Goal: Task Accomplishment & Management: Use online tool/utility

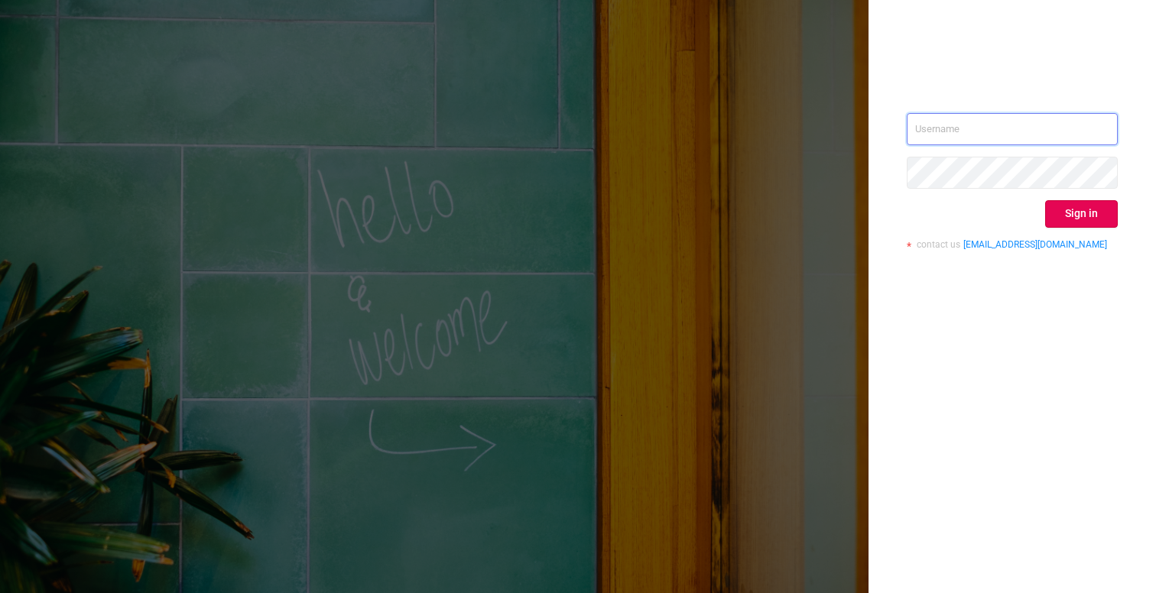
click at [990, 130] on input "text" at bounding box center [1011, 129] width 211 height 32
paste input "[PERSON_NAME][EMAIL_ADDRESS][DOMAIN_NAME]"
type input "[PERSON_NAME][EMAIL_ADDRESS][DOMAIN_NAME]"
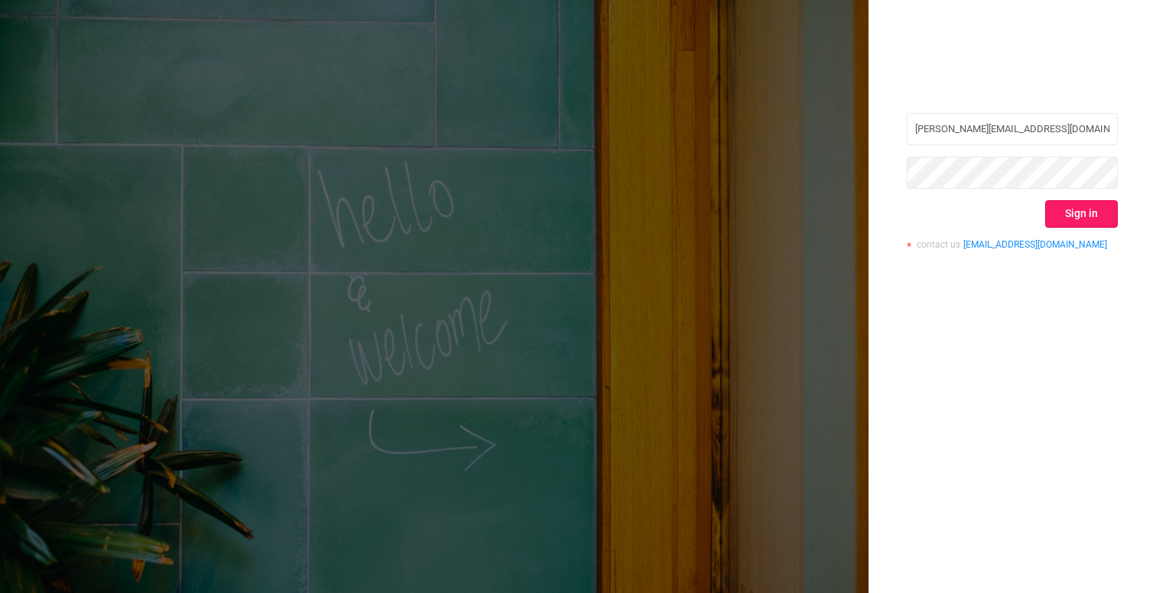
click at [1094, 212] on button "Sign in" at bounding box center [1081, 214] width 73 height 28
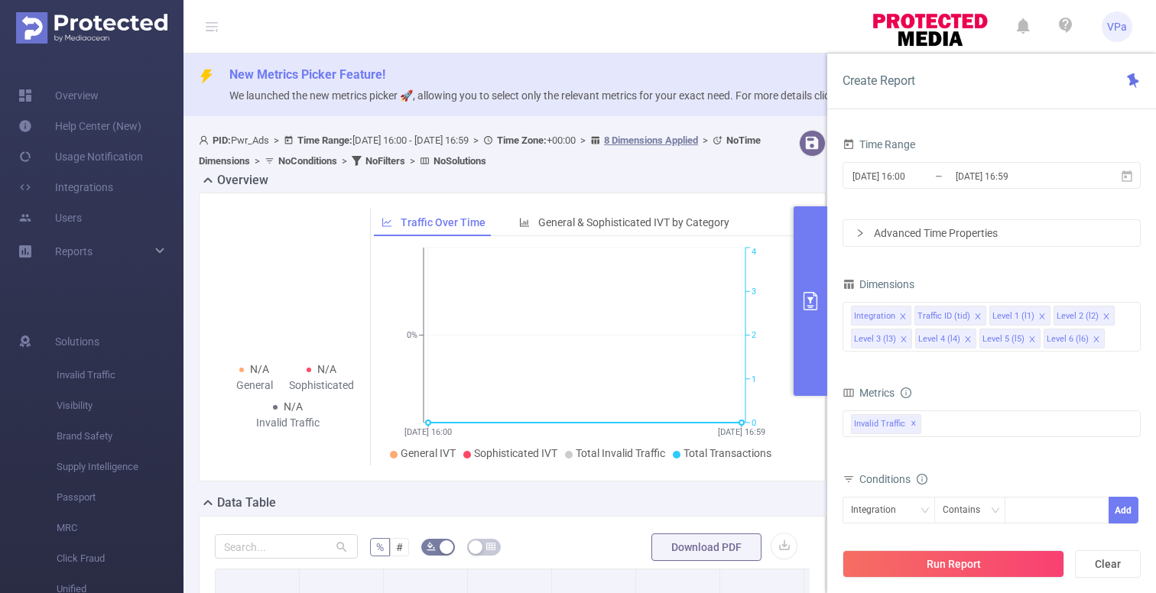
click at [771, 37] on header "VPa" at bounding box center [578, 27] width 1156 height 54
click at [1107, 570] on button "Clear" at bounding box center [1108, 564] width 66 height 28
click at [1004, 566] on button "Run Report" at bounding box center [953, 564] width 222 height 28
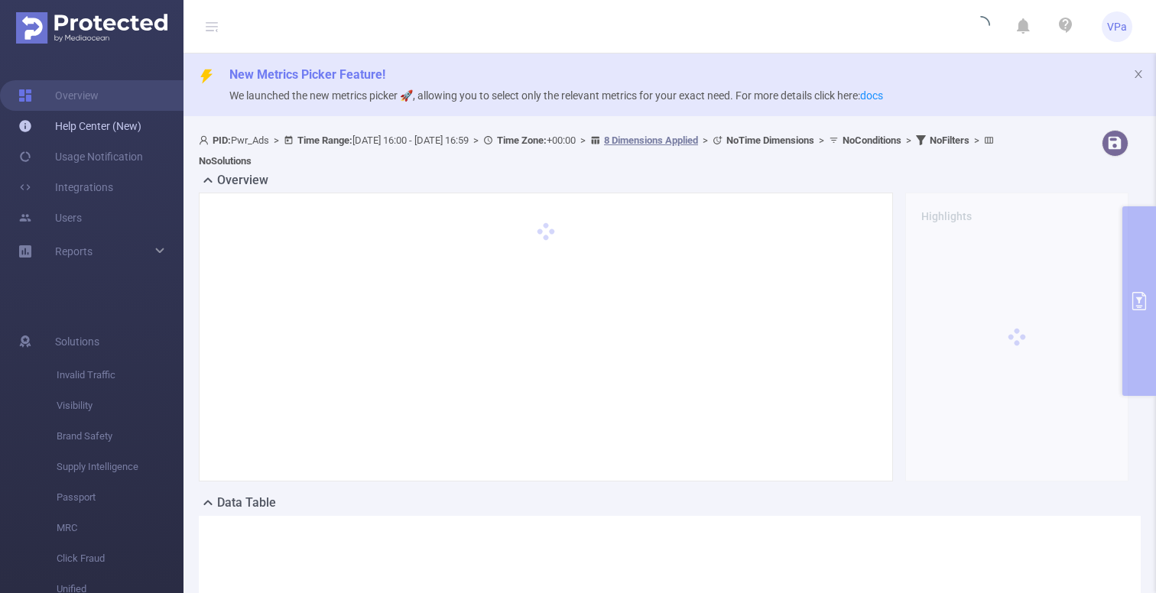
click at [102, 123] on link "Help Center (New)" at bounding box center [79, 126] width 123 height 31
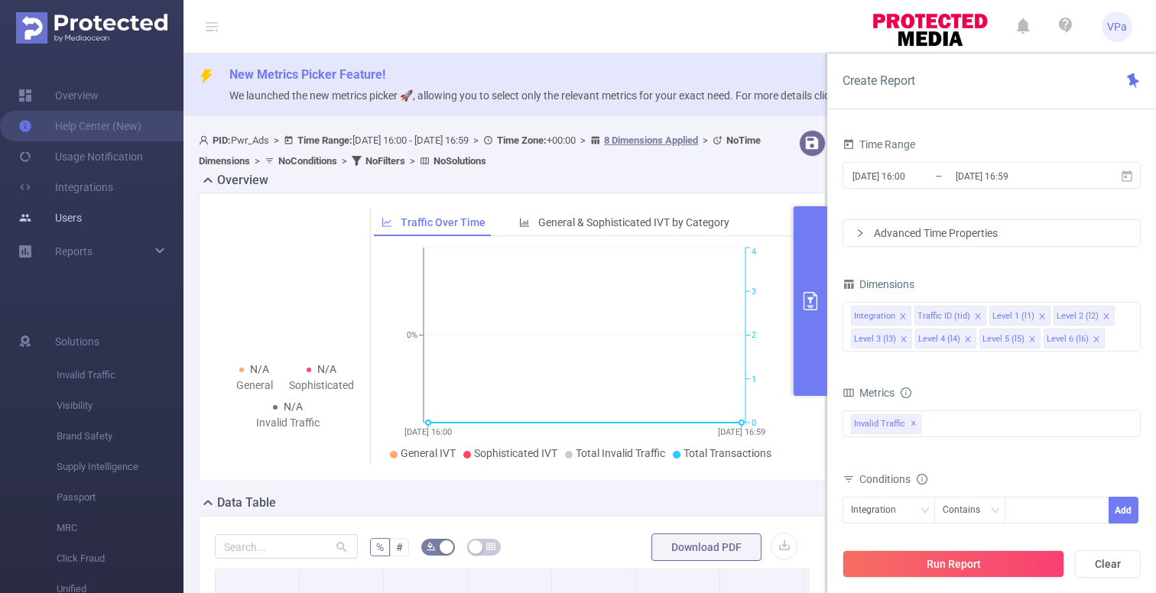
click at [82, 226] on link "Users" at bounding box center [49, 218] width 63 height 31
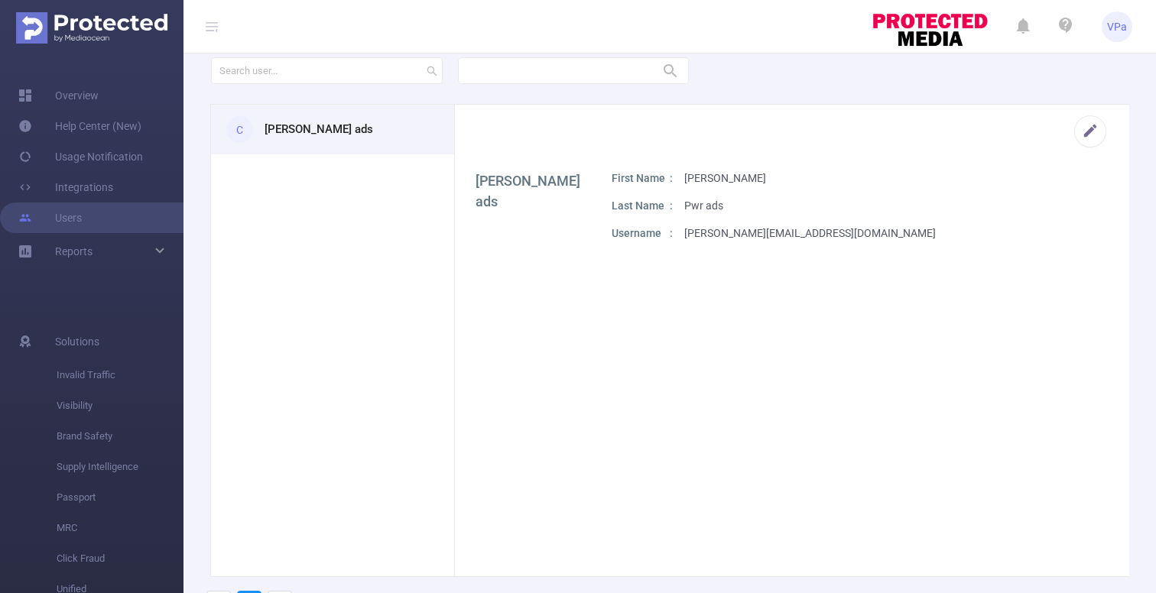
click at [1114, 22] on span "VPa" at bounding box center [1117, 26] width 20 height 31
click at [830, 63] on form at bounding box center [697, 79] width 972 height 49
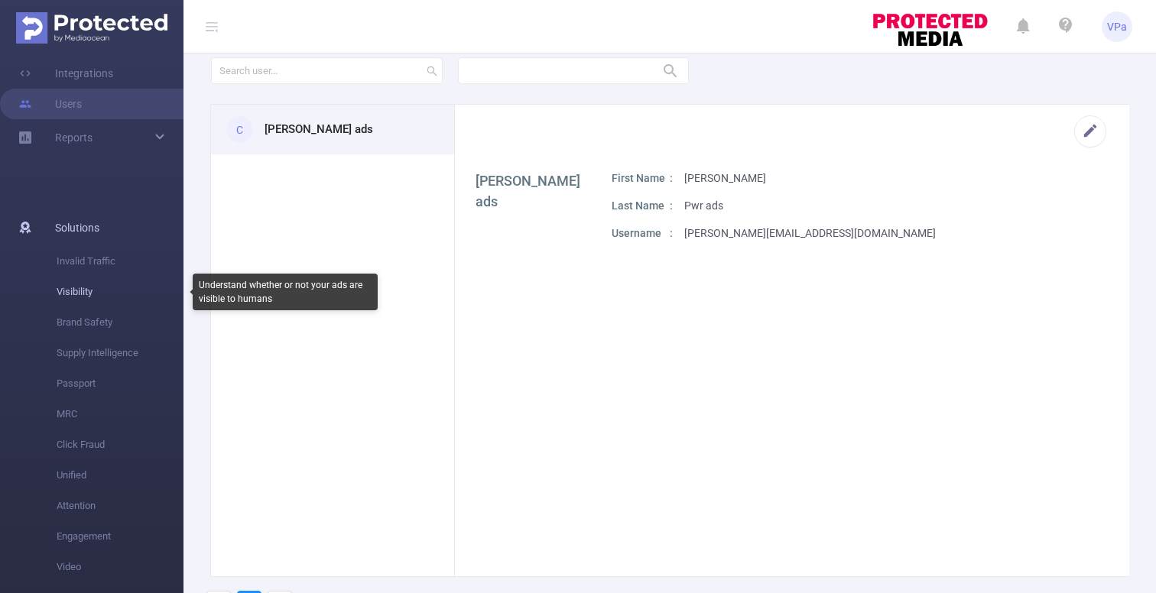
click at [82, 294] on span "Visibility" at bounding box center [120, 292] width 127 height 31
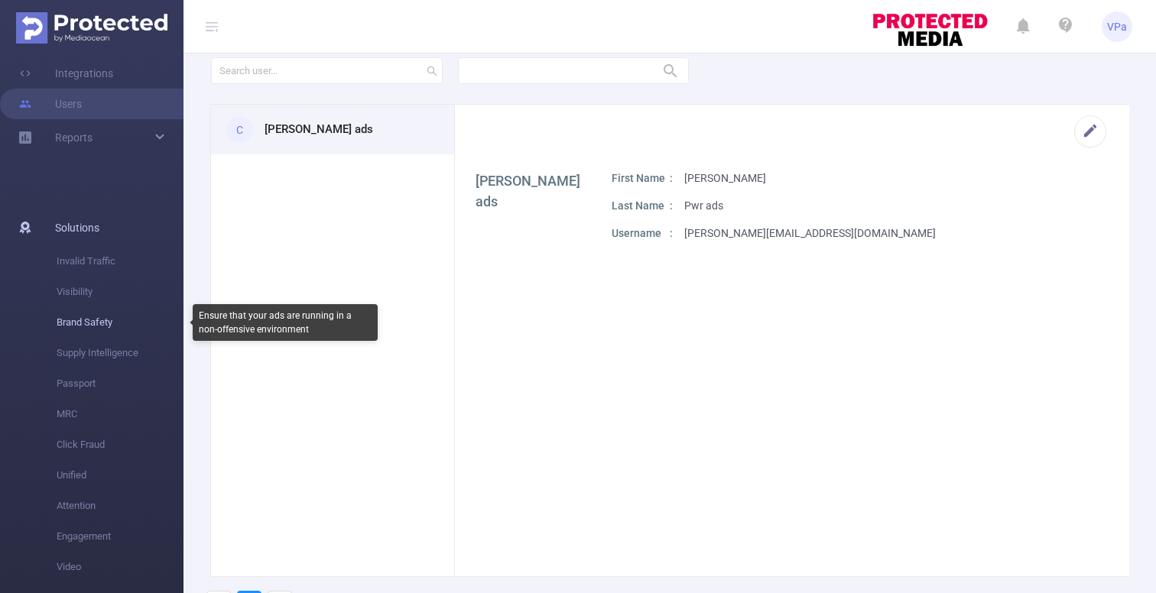
click at [98, 323] on span "Brand Safety" at bounding box center [120, 322] width 127 height 31
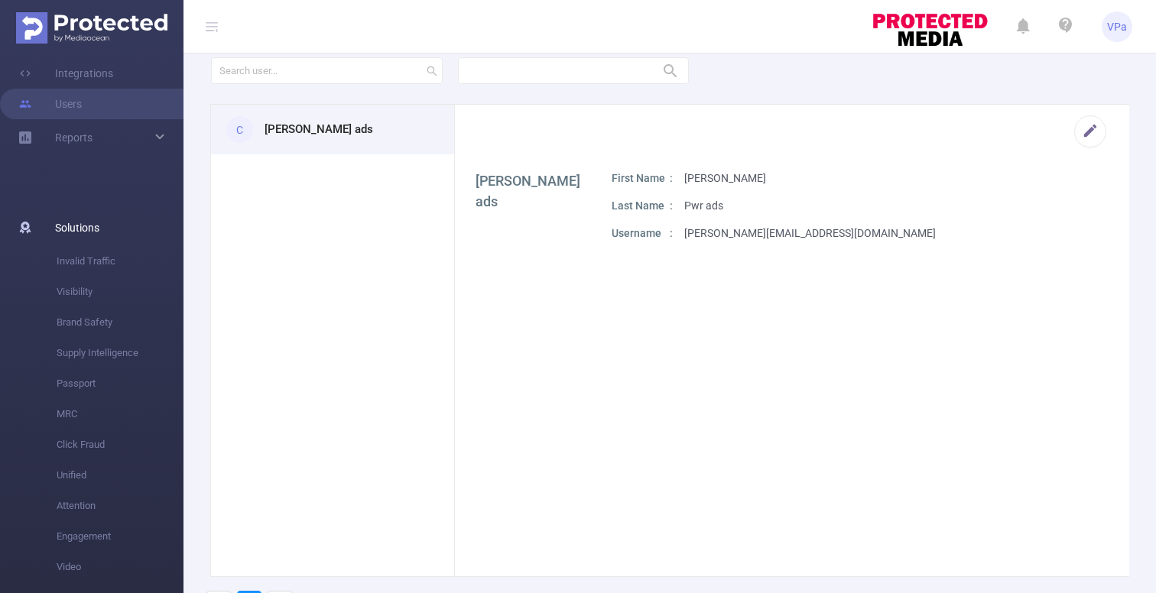
click at [75, 222] on span "Solutions" at bounding box center [77, 227] width 44 height 31
click at [75, 264] on span "Invalid Traffic" at bounding box center [120, 261] width 127 height 31
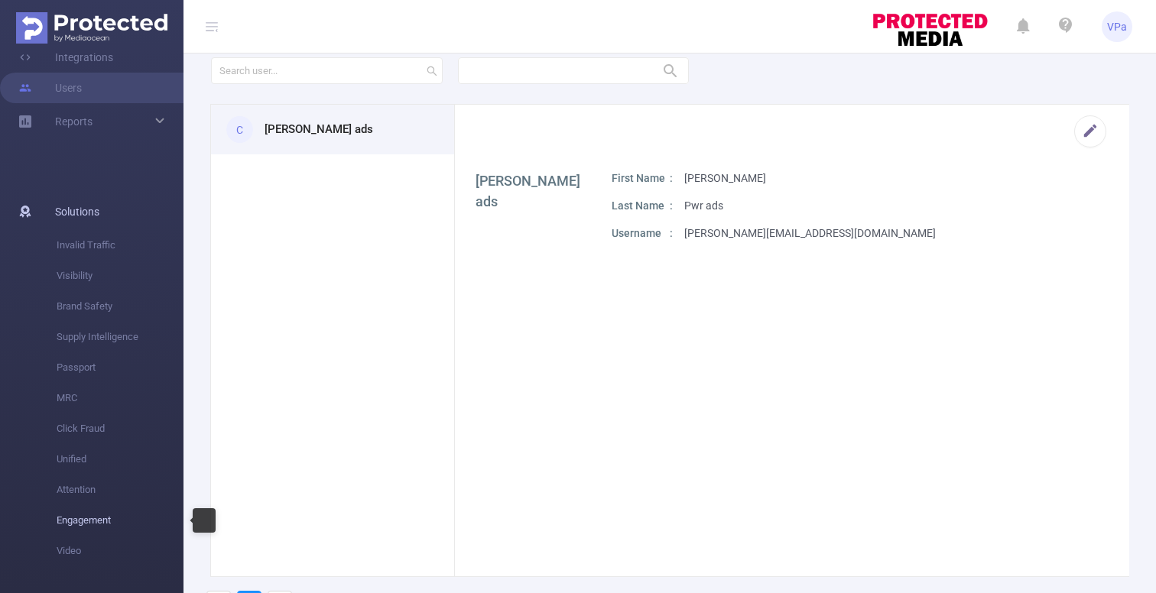
click at [93, 516] on span "Engagement" at bounding box center [120, 520] width 127 height 31
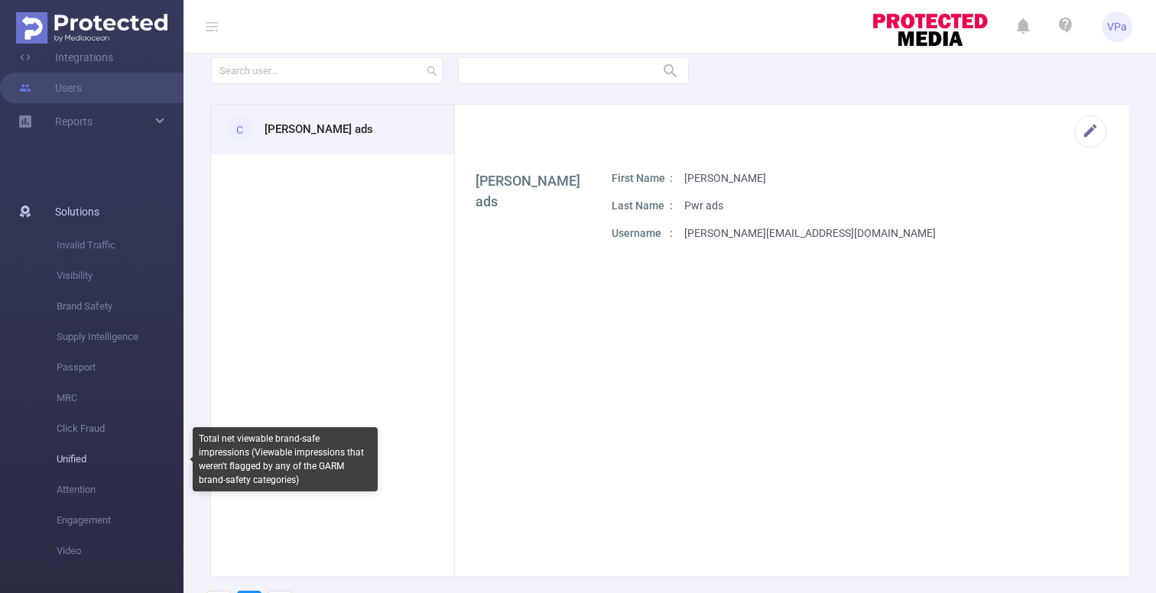
click at [77, 452] on span "Unified" at bounding box center [120, 459] width 127 height 31
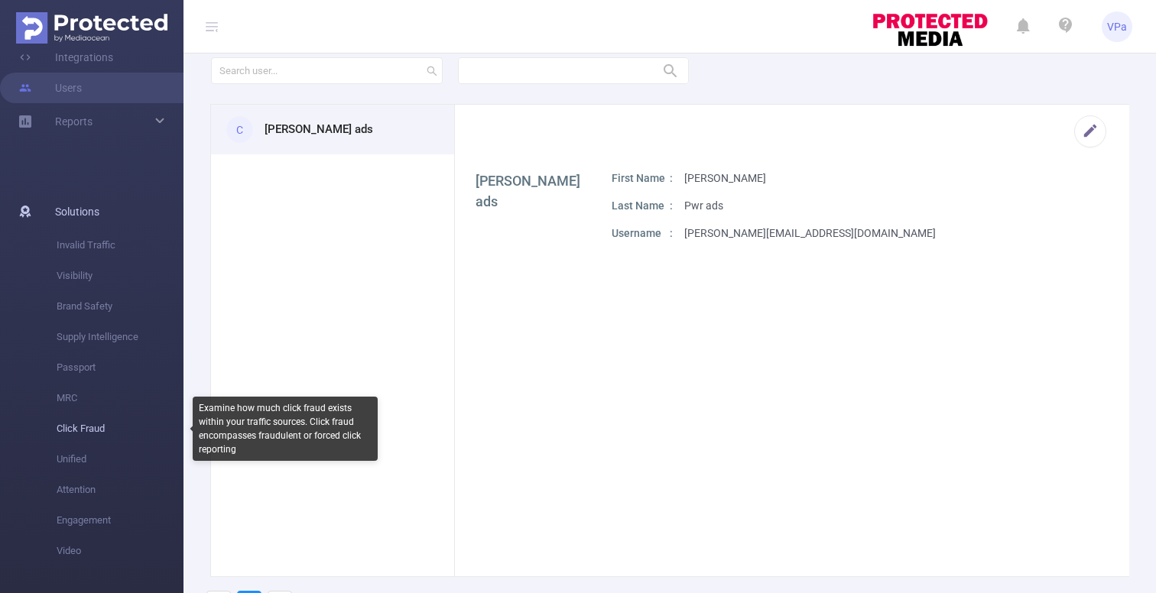
click at [92, 430] on span "Click Fraud" at bounding box center [120, 428] width 127 height 31
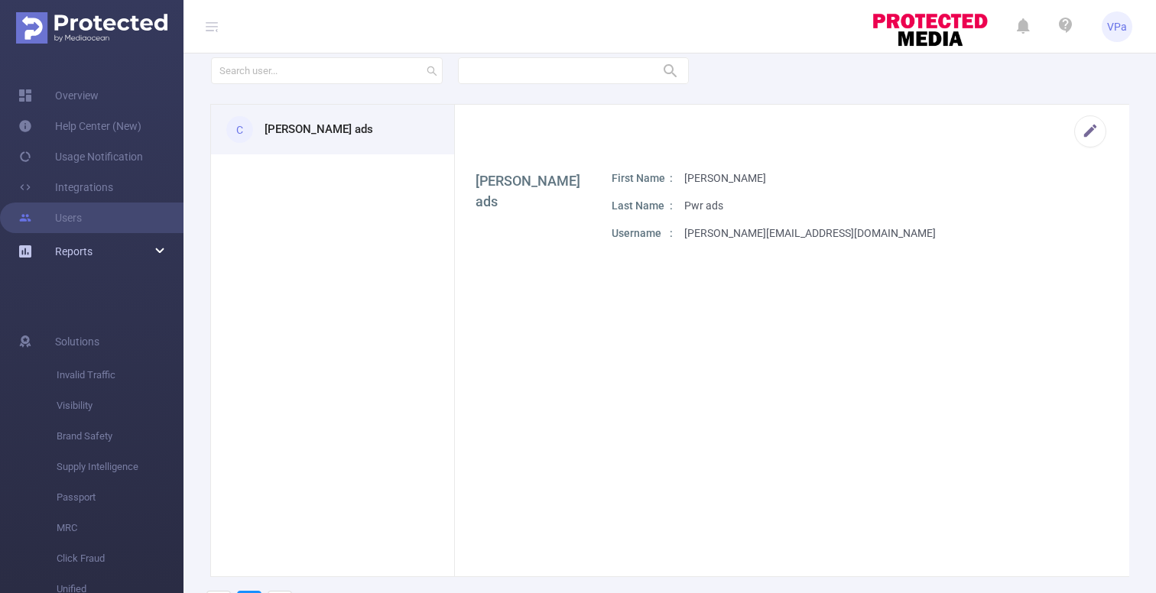
click at [92, 258] on div "Reports" at bounding box center [91, 251] width 183 height 31
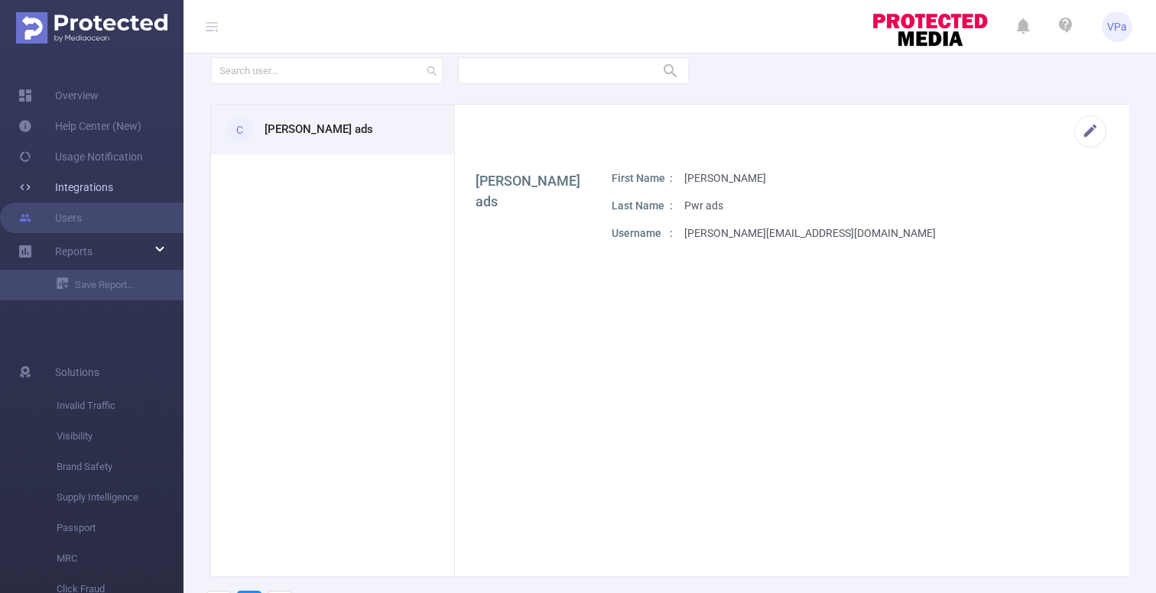
click at [102, 194] on link "Integrations" at bounding box center [65, 187] width 95 height 31
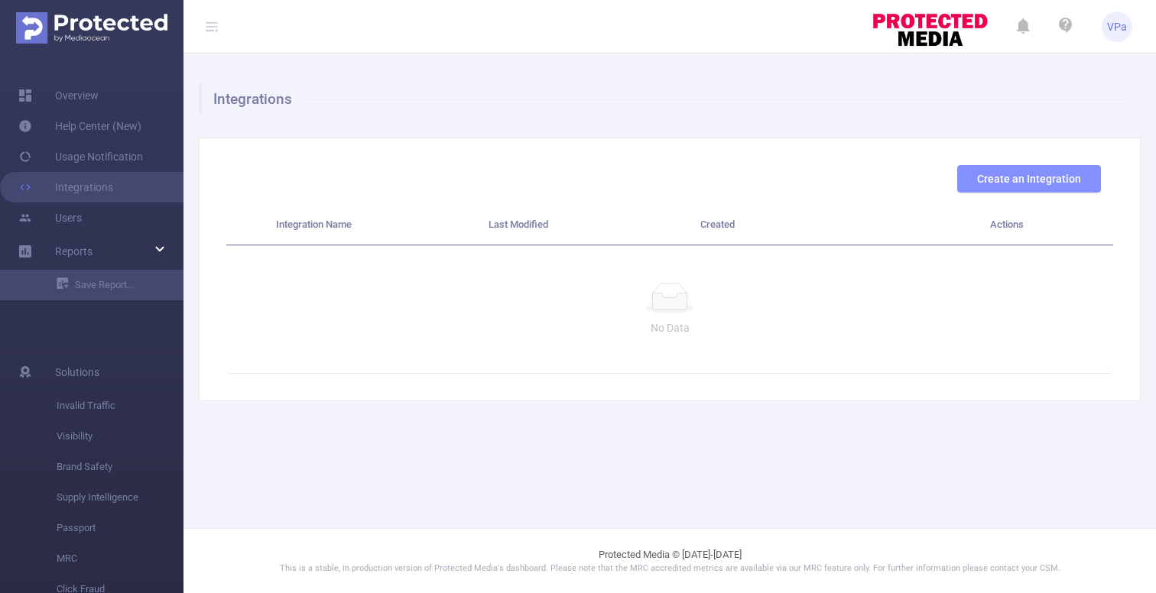
click at [1013, 172] on button "Create an Integration" at bounding box center [1029, 179] width 144 height 28
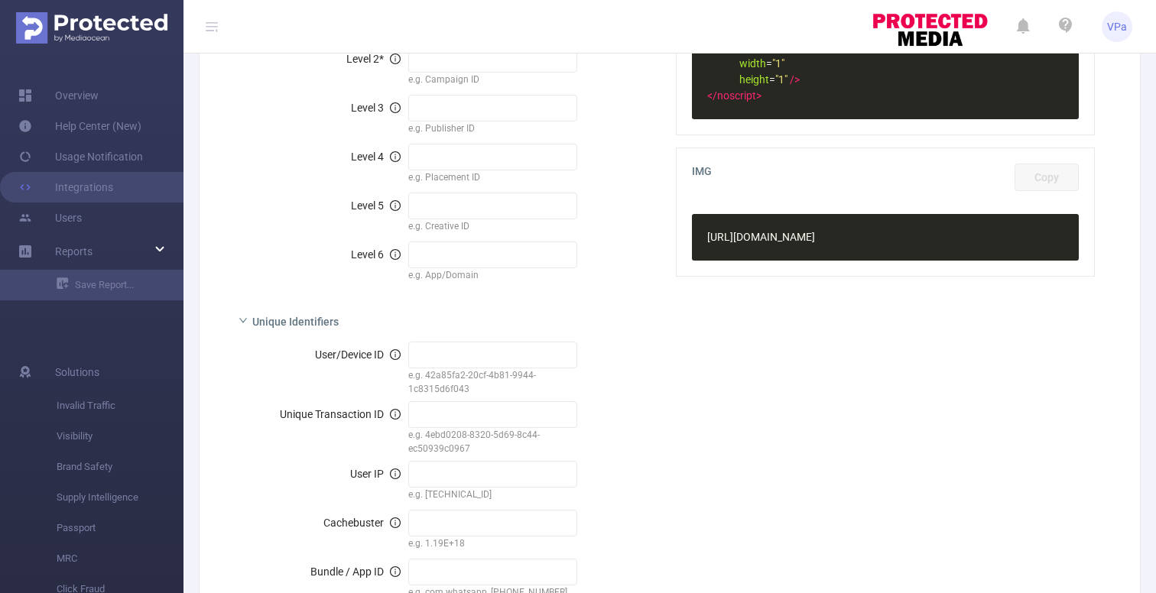
scroll to position [566, 0]
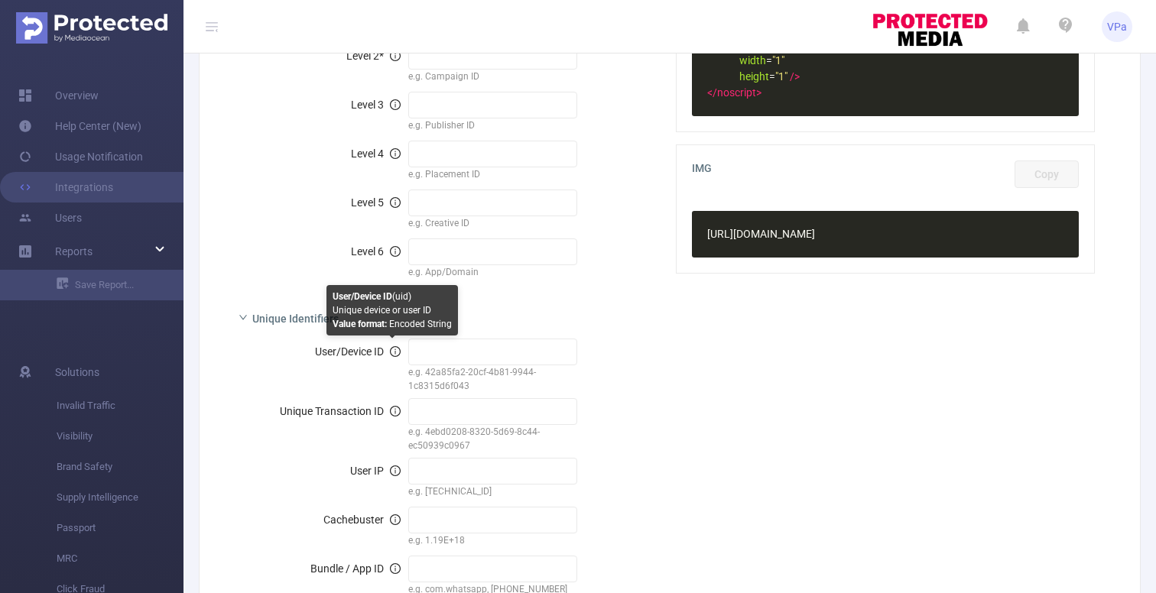
click at [394, 355] on icon "icon: info-circle" at bounding box center [395, 351] width 11 height 11
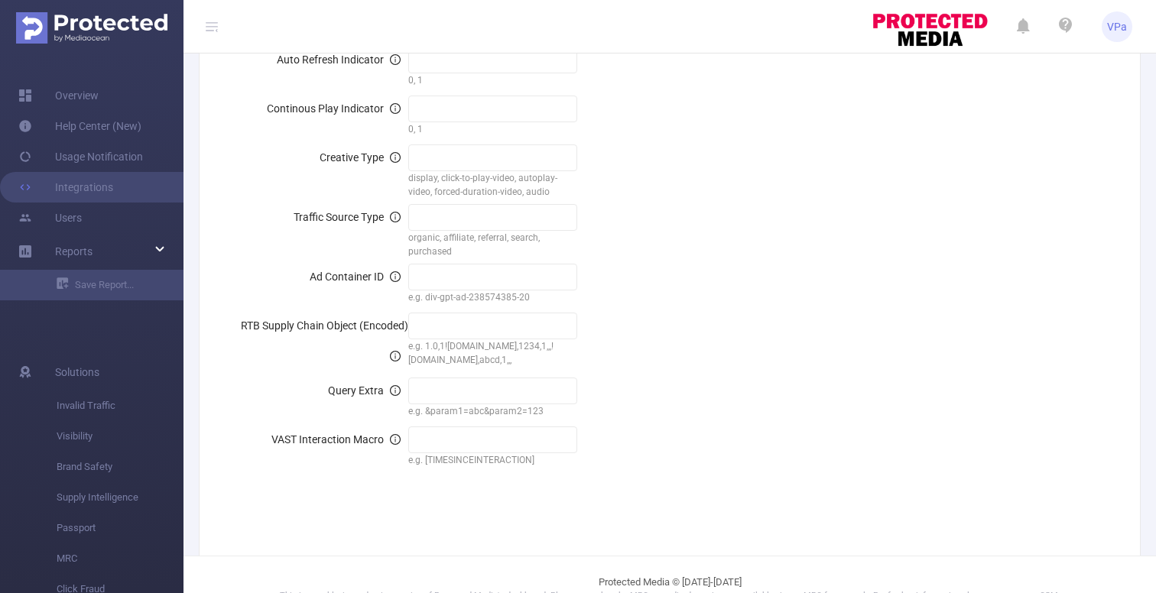
scroll to position [1775, 0]
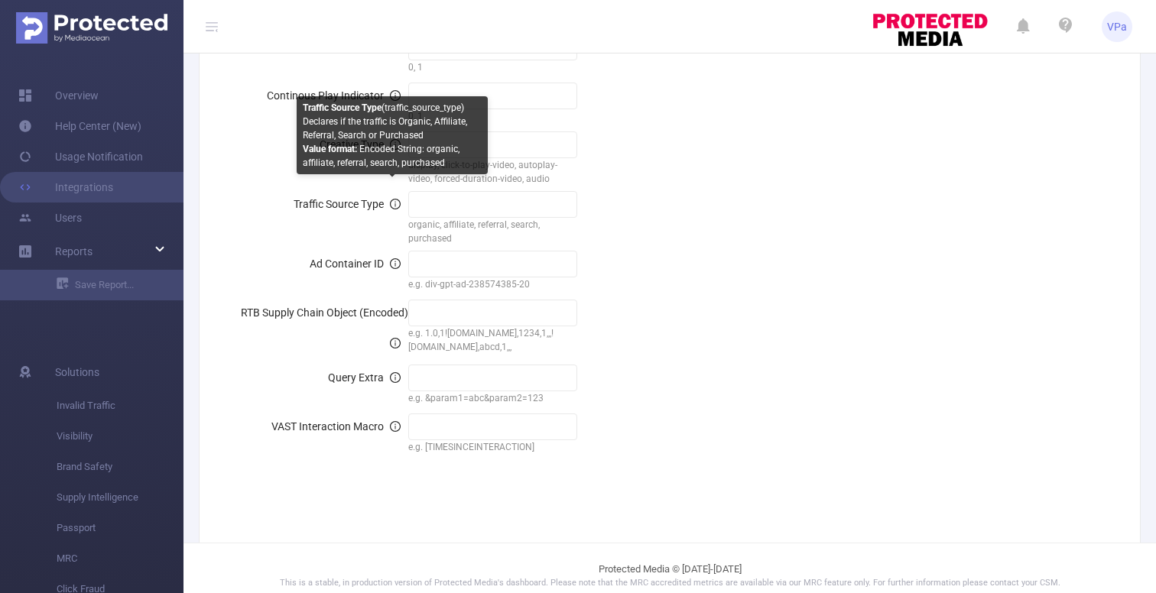
click at [392, 199] on icon "icon: info-circle" at bounding box center [395, 204] width 11 height 11
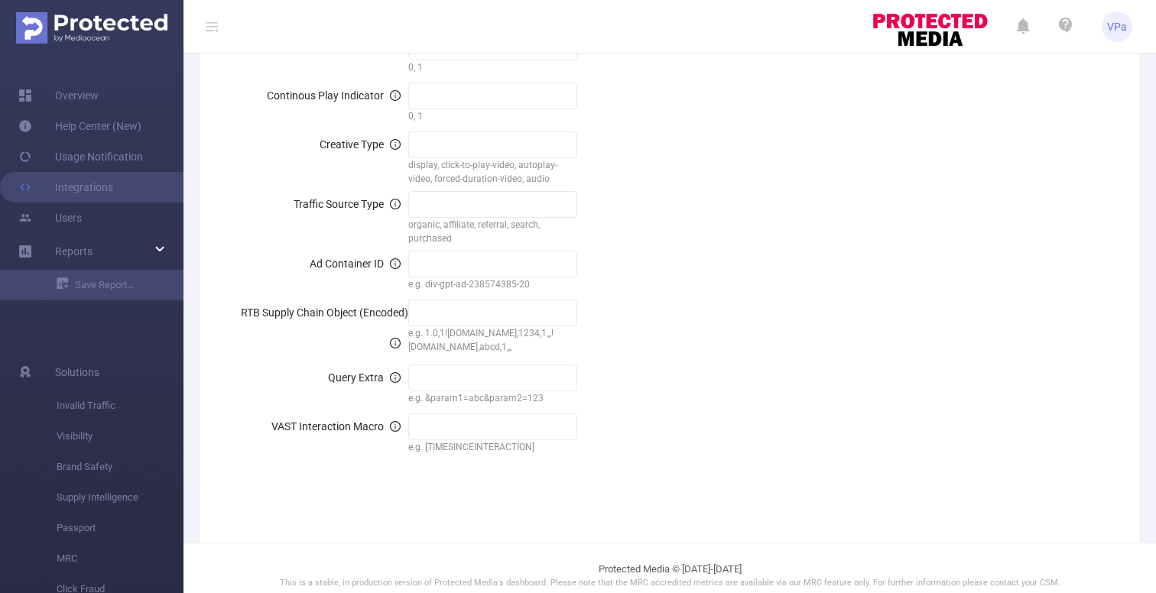
click at [396, 306] on span "RTB Supply Chain Object (Encoded)" at bounding box center [324, 327] width 167 height 43
click at [88, 189] on link "Integrations" at bounding box center [65, 187] width 95 height 31
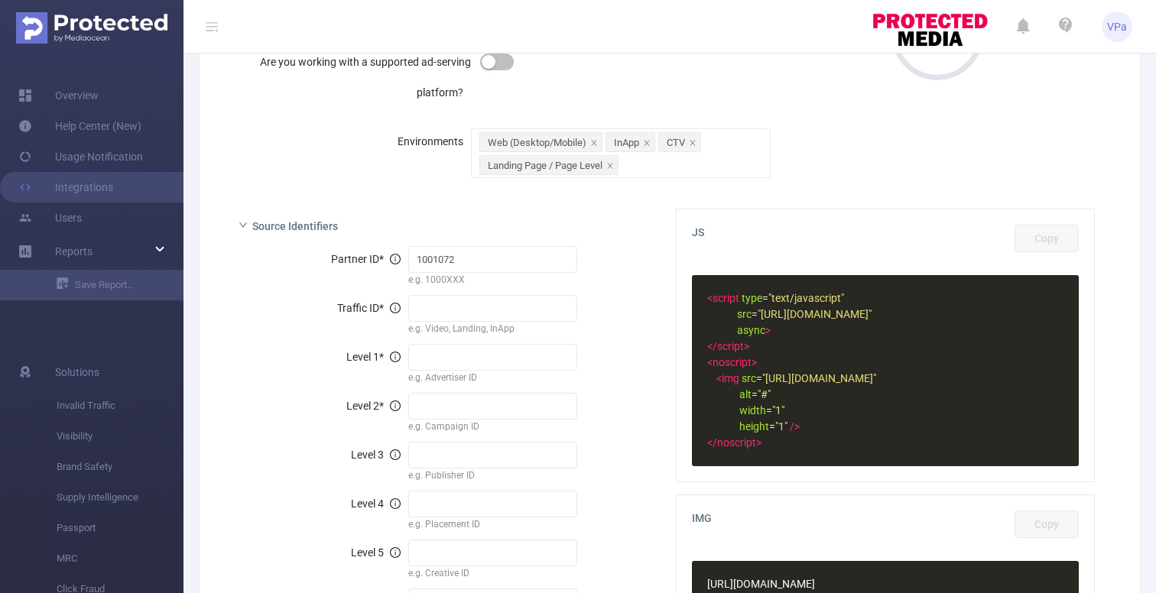
scroll to position [0, 0]
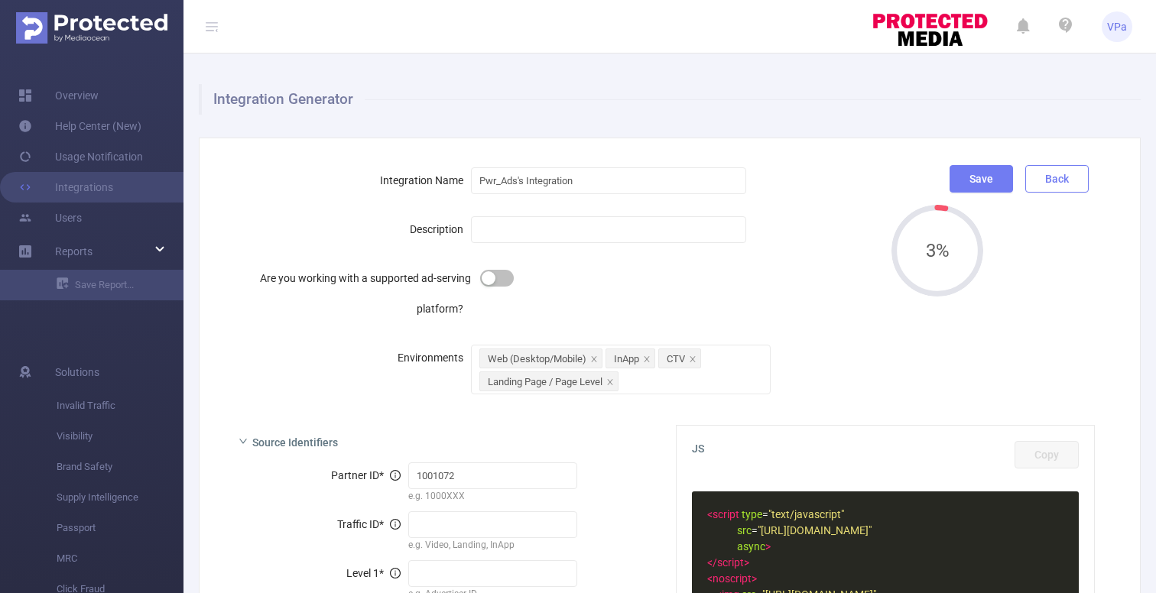
click at [1052, 170] on button "Back" at bounding box center [1056, 179] width 63 height 28
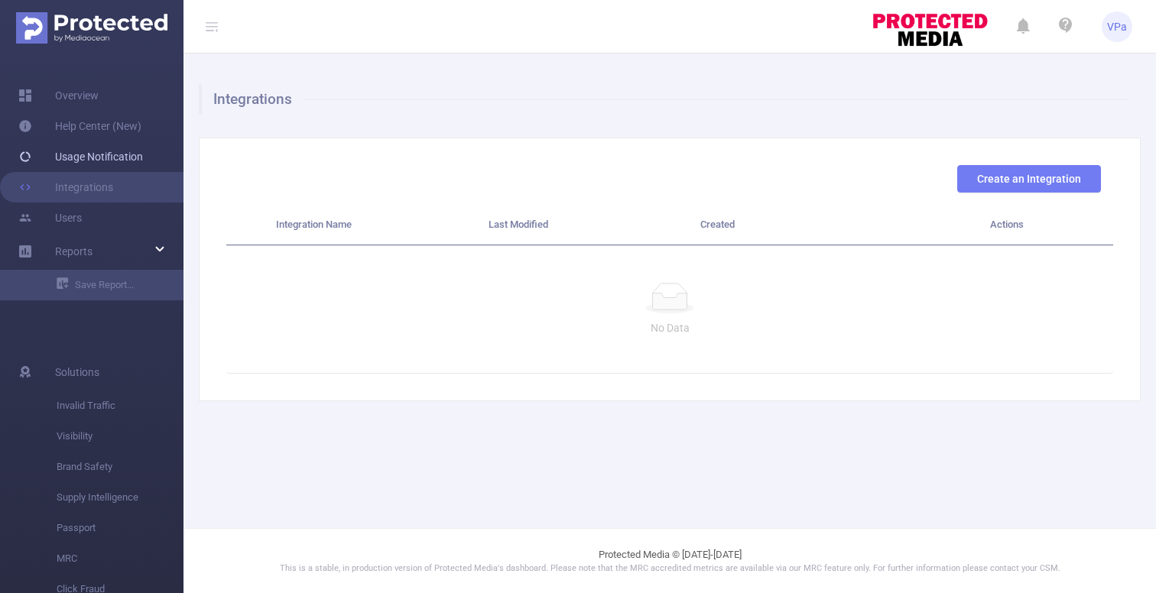
click at [95, 160] on link "Usage Notification" at bounding box center [80, 156] width 125 height 31
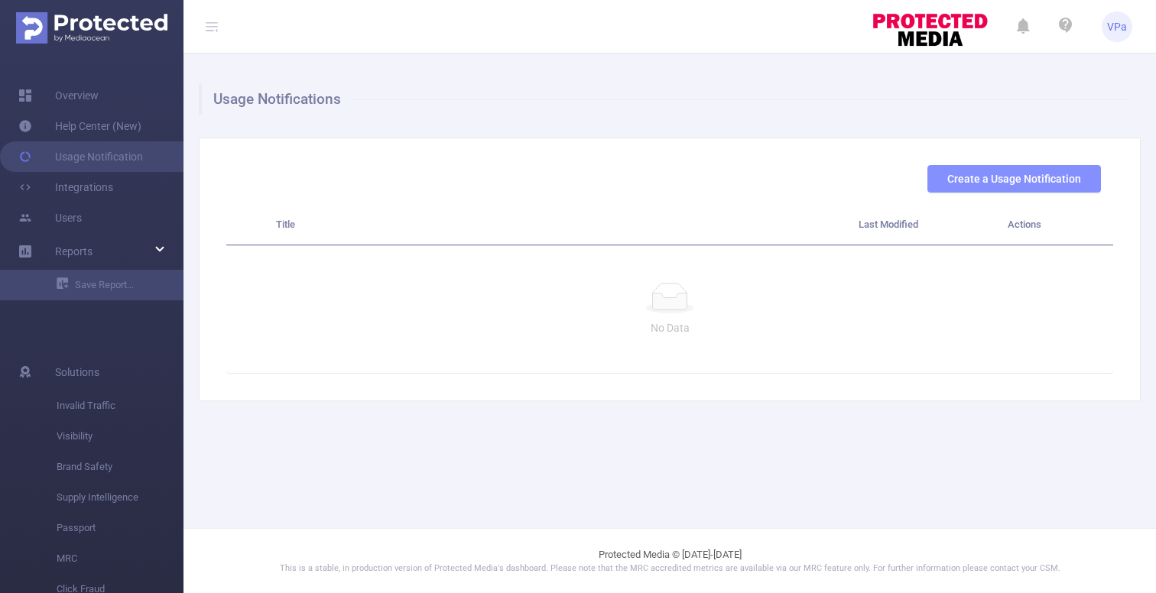
click at [968, 181] on button "Create a Usage Notification" at bounding box center [1013, 179] width 173 height 28
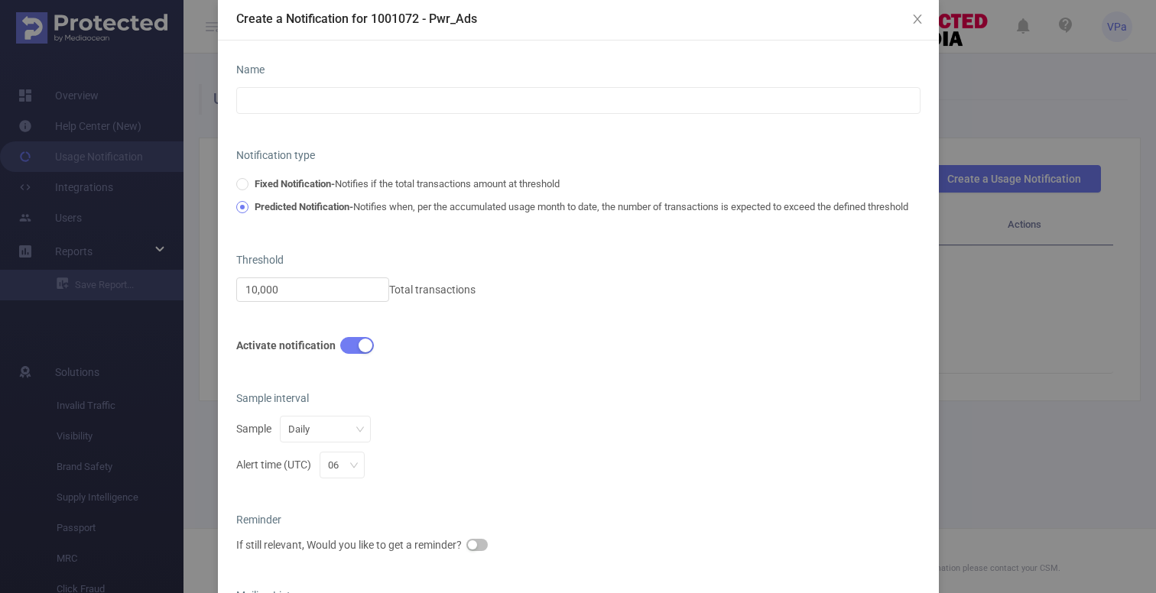
scroll to position [79, 0]
click at [320, 295] on input "10,000" at bounding box center [312, 288] width 151 height 23
click at [449, 346] on div "Activate notification" at bounding box center [578, 344] width 684 height 21
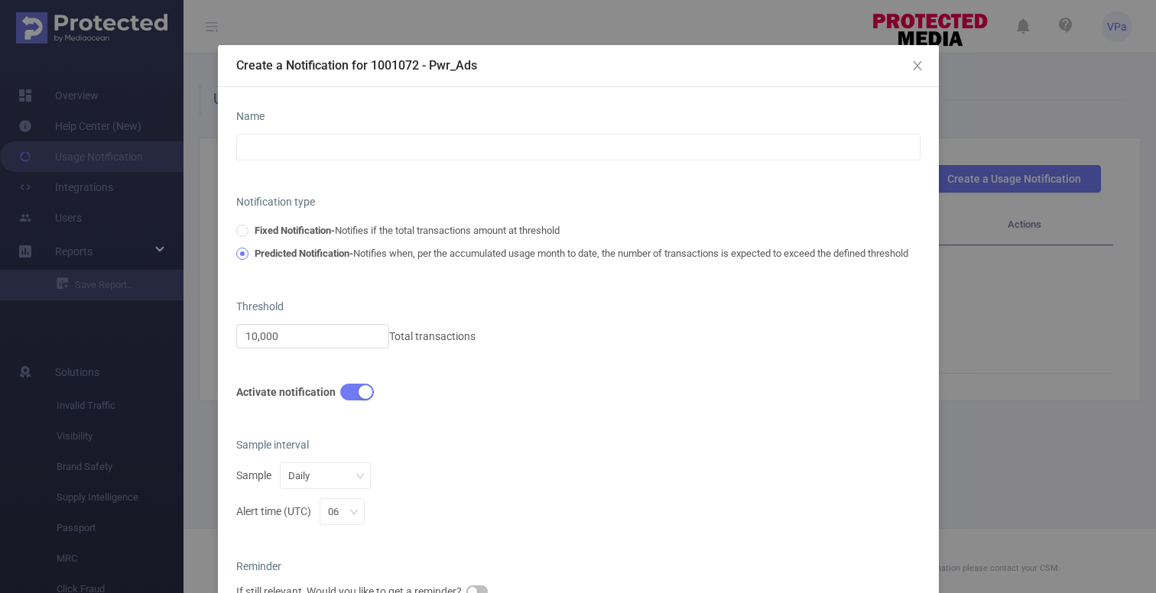
scroll to position [0, 0]
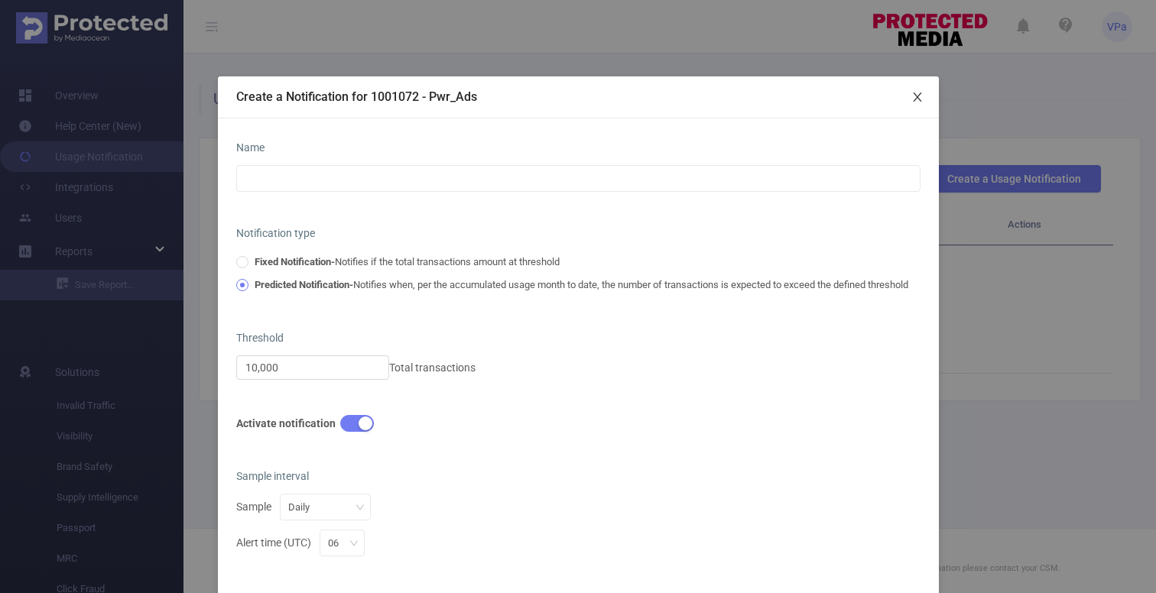
click at [923, 99] on icon "icon: close" at bounding box center [917, 97] width 12 height 12
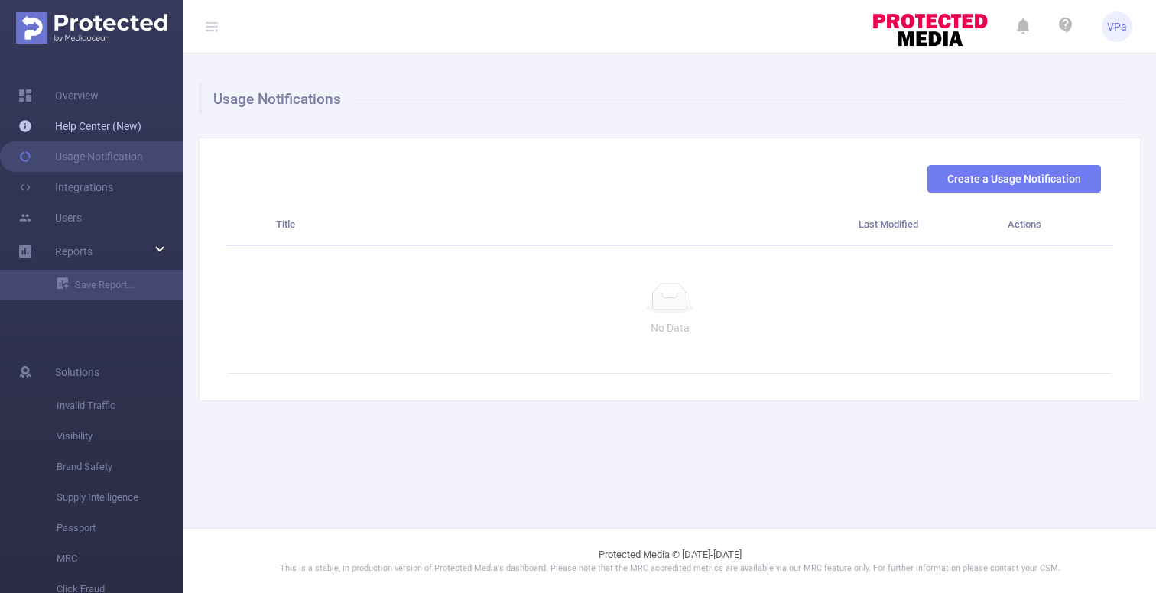
click at [112, 124] on link "Help Center (New)" at bounding box center [79, 126] width 123 height 31
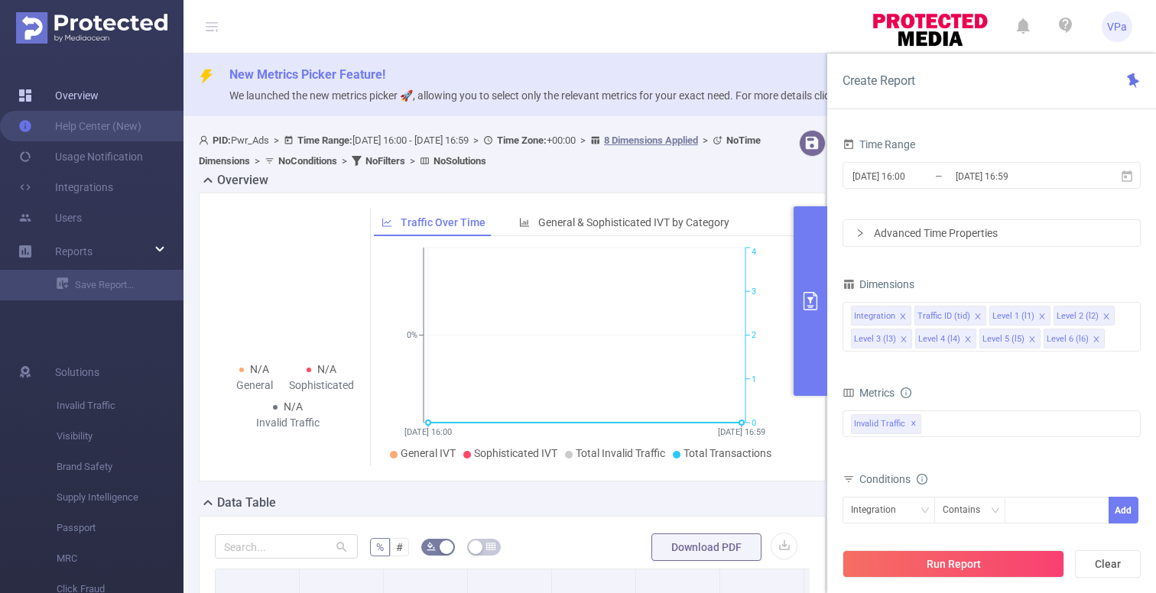
click at [89, 90] on link "Overview" at bounding box center [58, 95] width 80 height 31
